Goal: Task Accomplishment & Management: Manage account settings

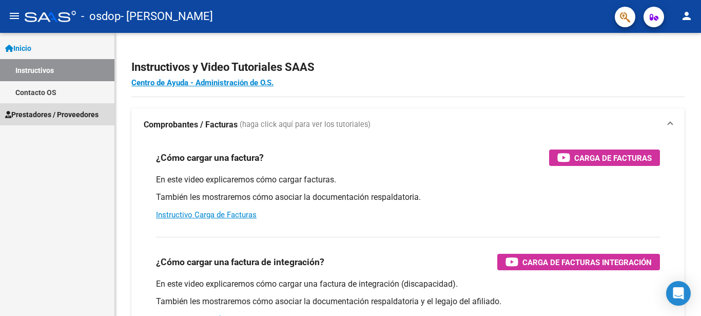
click at [60, 110] on span "Prestadores / Proveedores" at bounding box center [51, 114] width 93 height 11
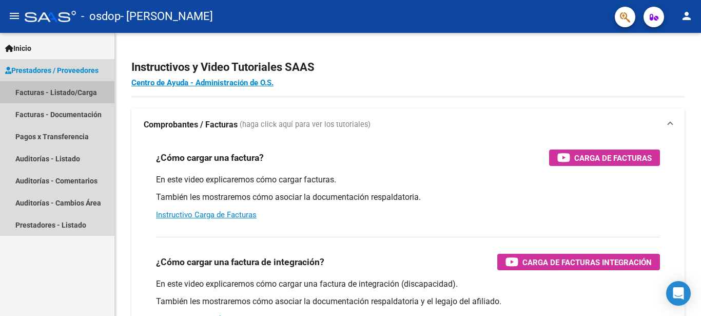
click at [67, 92] on link "Facturas - Listado/Carga" at bounding box center [57, 92] width 114 height 22
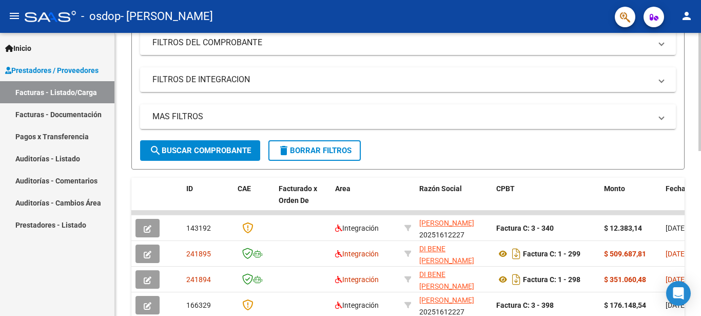
scroll to position [169, 0]
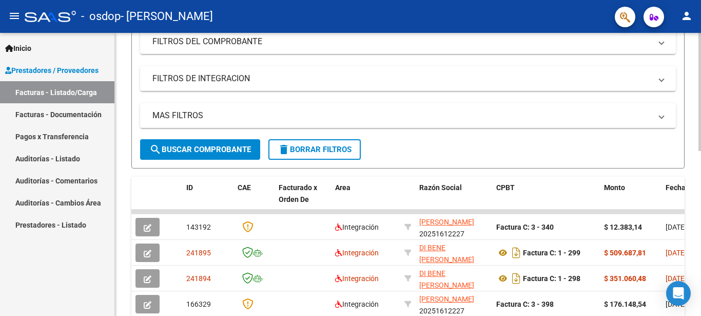
click at [693, 185] on div at bounding box center [699, 164] width 3 height 118
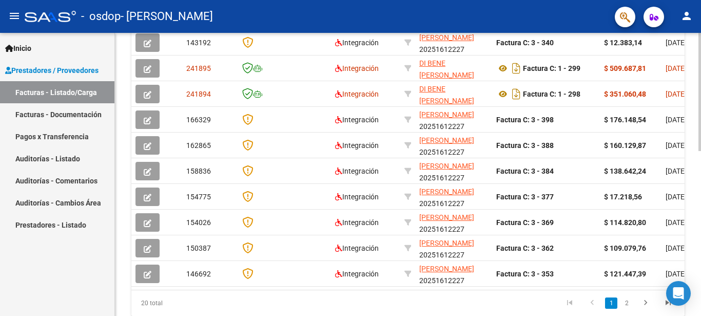
scroll to position [394, 0]
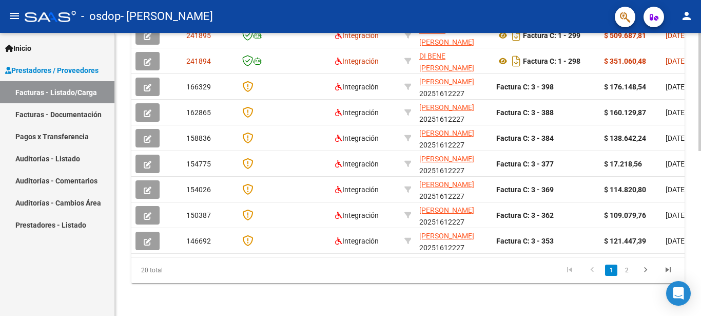
click at [693, 315] on html "menu - osdop - [PERSON_NAME] person Inicio Instructivos Contacto OS Prestadores…" at bounding box center [350, 158] width 701 height 316
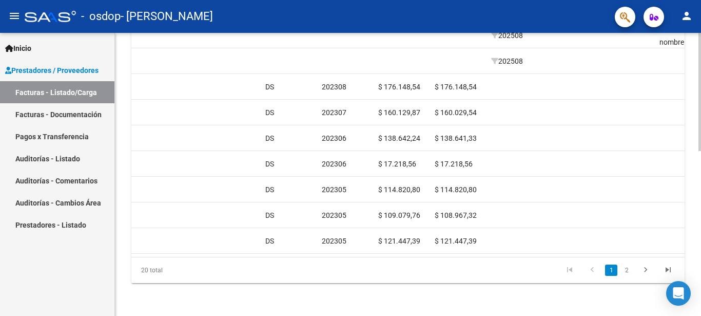
click at [693, 282] on div at bounding box center [699, 257] width 3 height 118
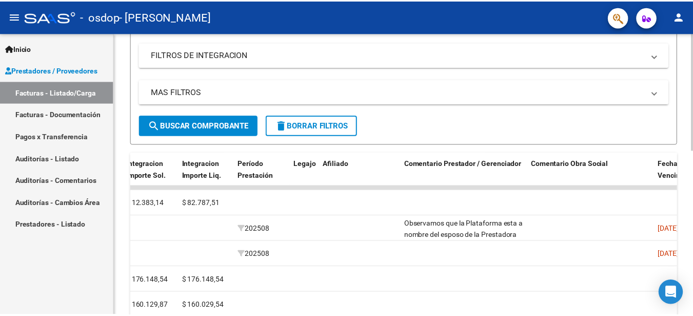
scroll to position [11, 0]
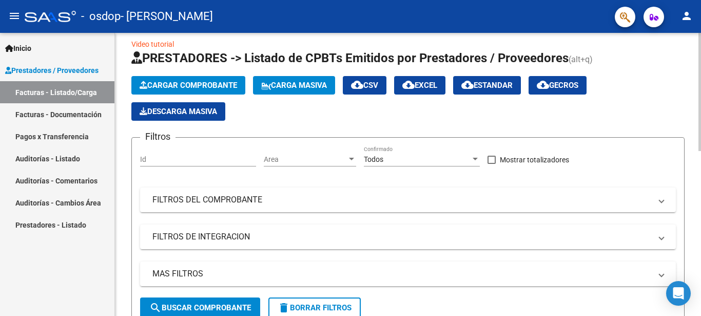
click at [687, 15] on mat-icon "person" at bounding box center [686, 16] width 12 height 12
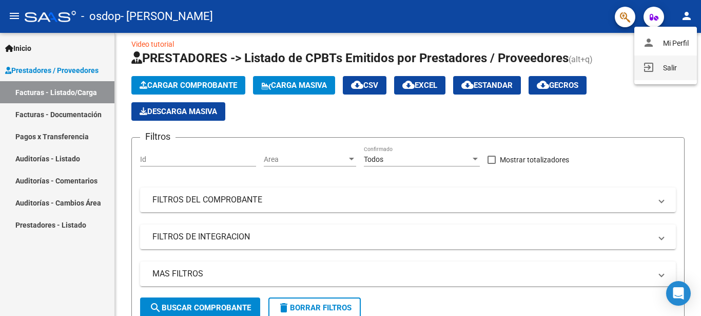
click at [662, 67] on button "exit_to_app Salir" at bounding box center [665, 67] width 63 height 25
